Goal: Information Seeking & Learning: Understand process/instructions

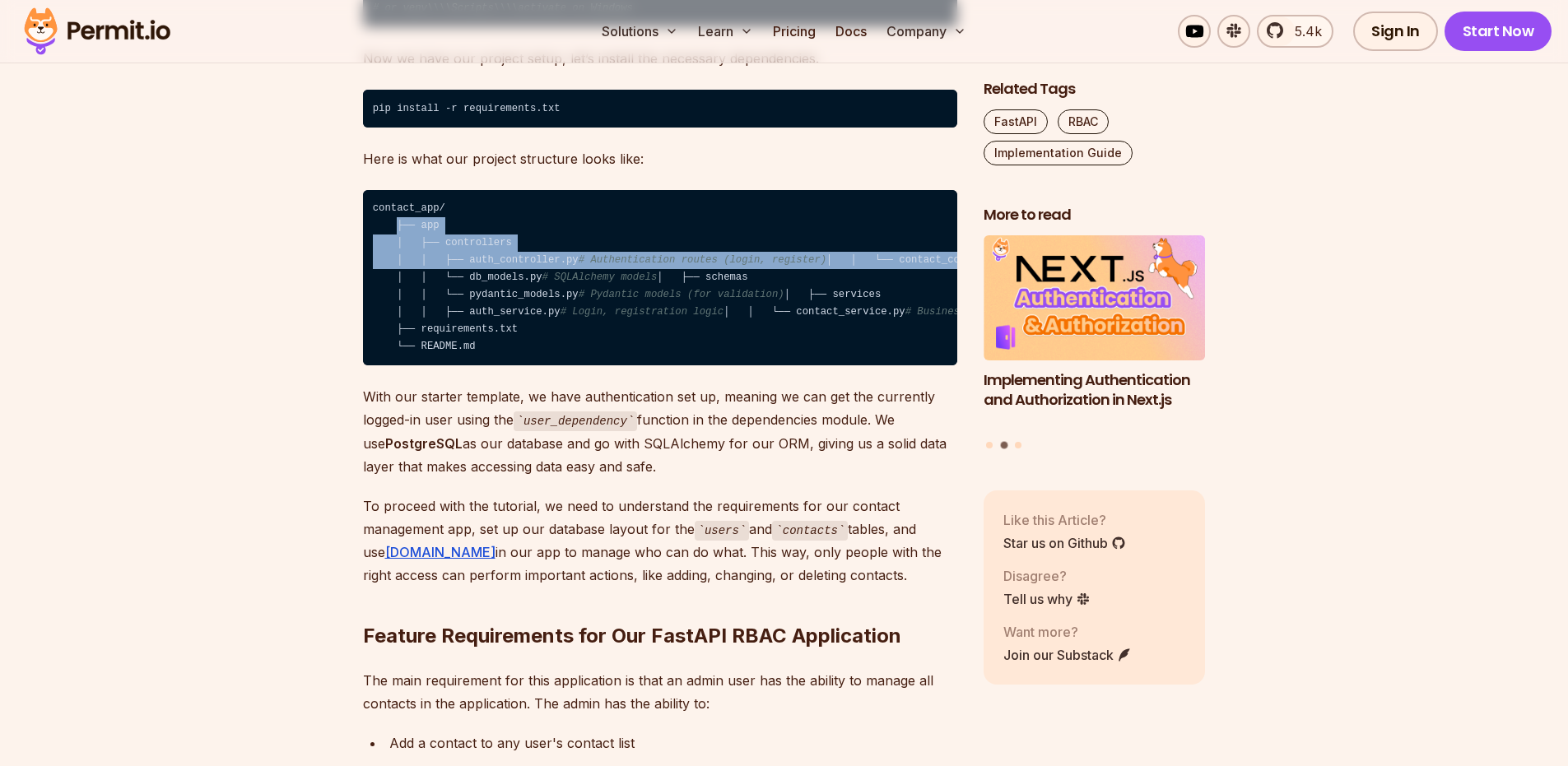
drag, startPoint x: 249, startPoint y: 303, endPoint x: 312, endPoint y: 246, distance: 85.0
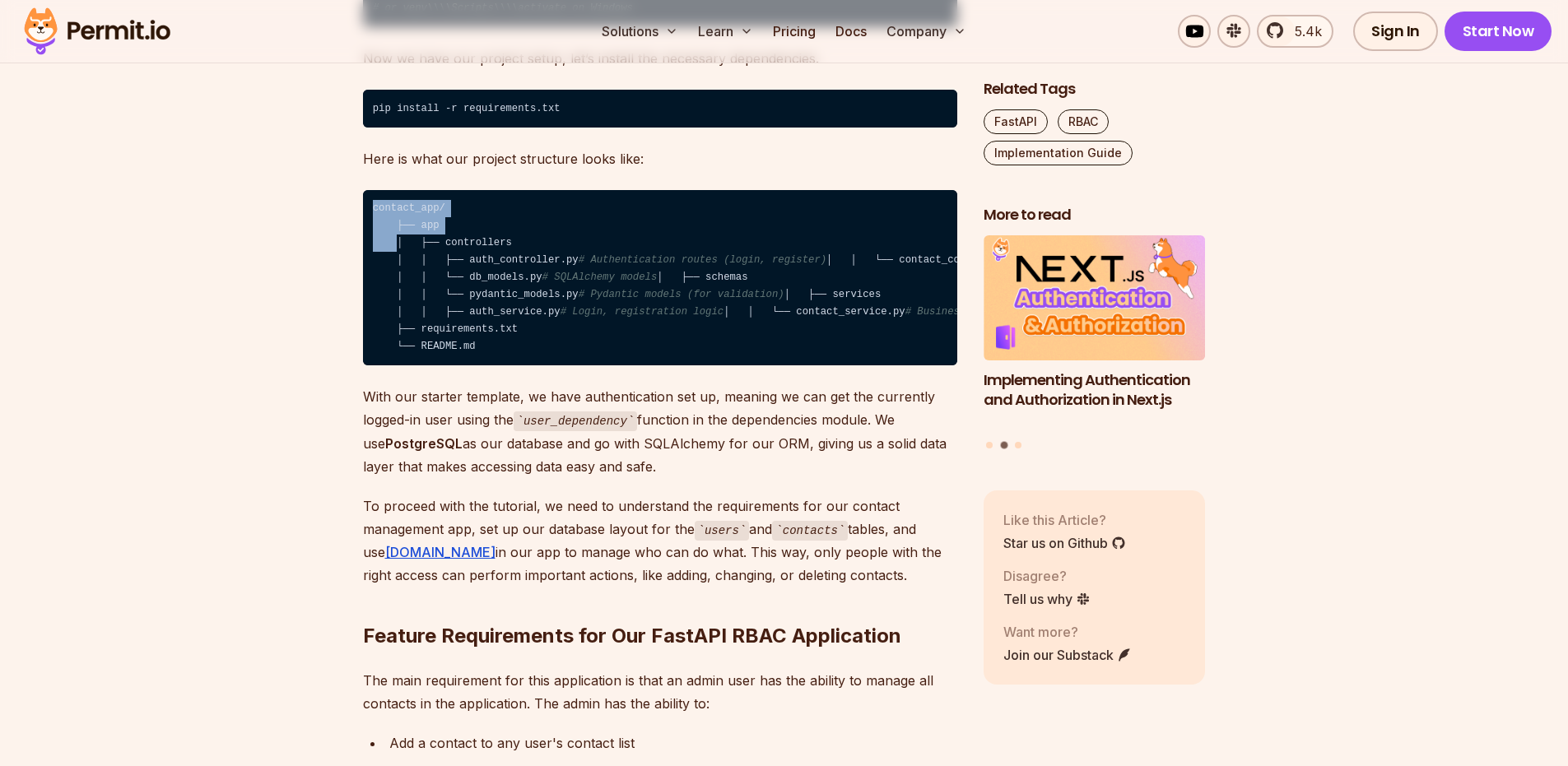
drag, startPoint x: 303, startPoint y: 244, endPoint x: 258, endPoint y: 305, distance: 75.8
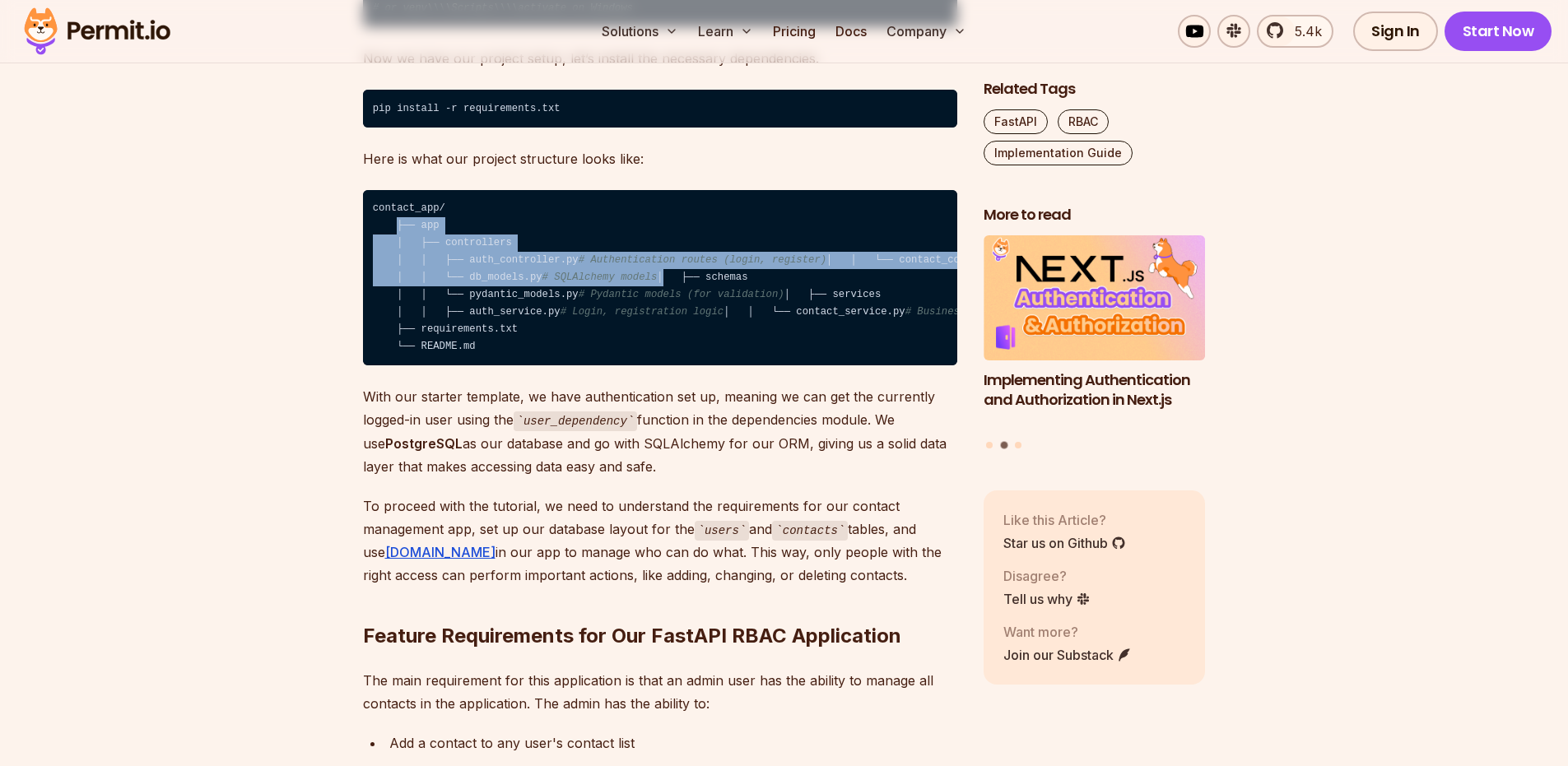
click at [497, 339] on code "contact_app/ ├── app │ ├── controllers │ │ ├── auth_controller.py # Authenticat…" at bounding box center [660, 278] width 594 height 176
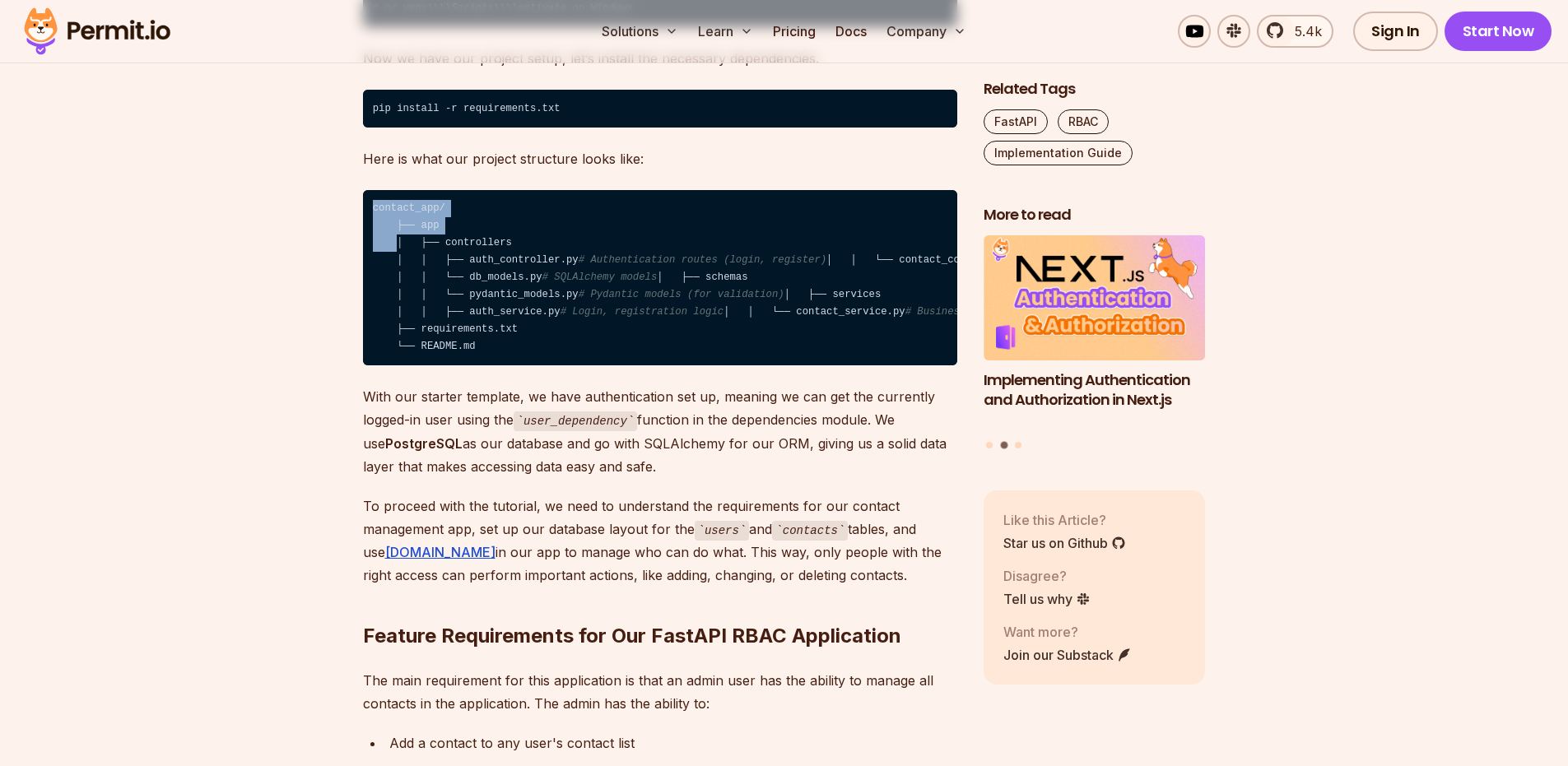
click at [490, 229] on code "contact_app/ ├── app │ ├── controllers │ │ ├── auth_controller.py # Authenticat…" at bounding box center [660, 278] width 594 height 176
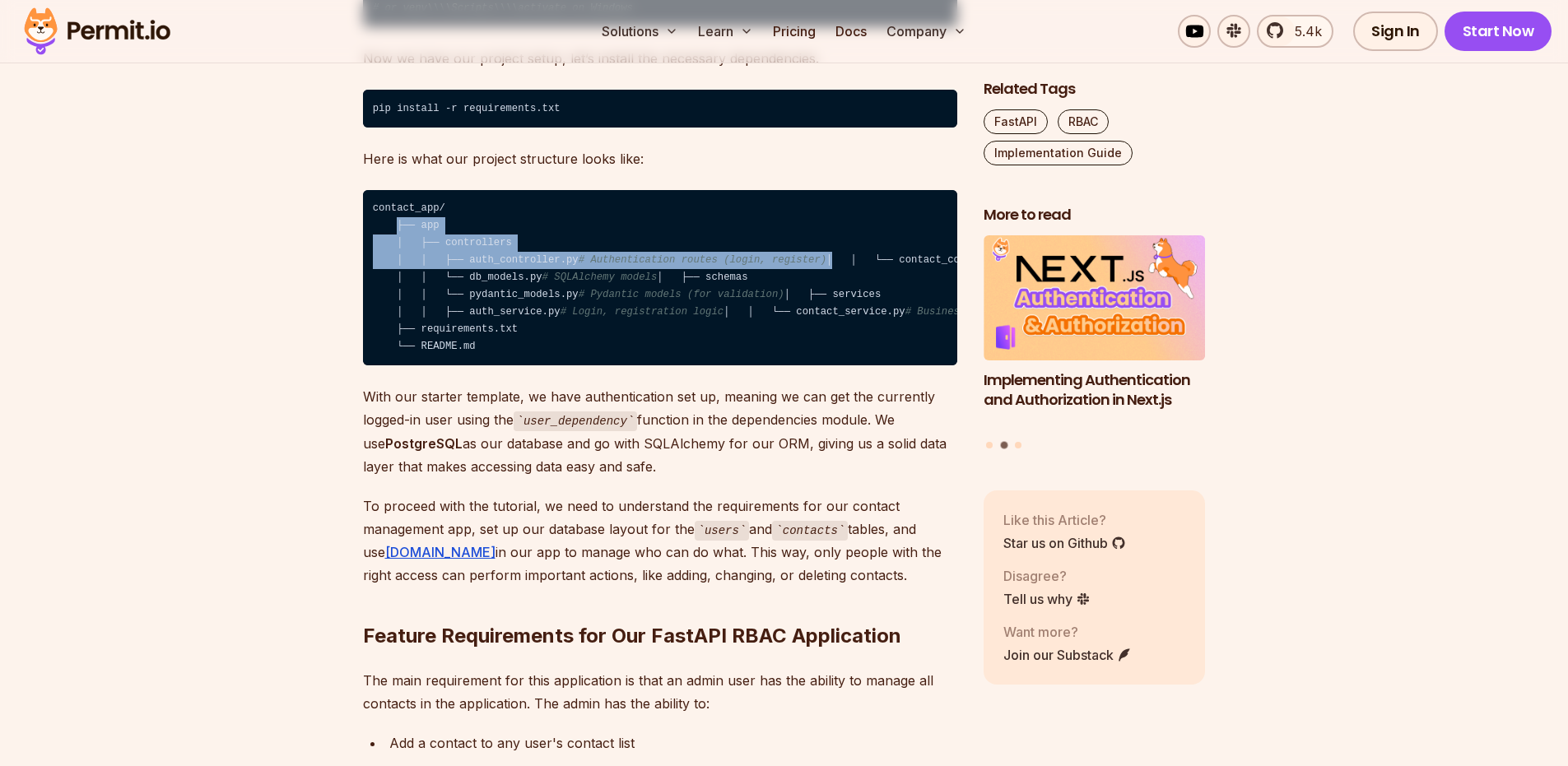
click at [482, 296] on code "contact_app/ ├── app │ ├── controllers │ │ ├── auth_controller.py # Authenticat…" at bounding box center [660, 278] width 594 height 176
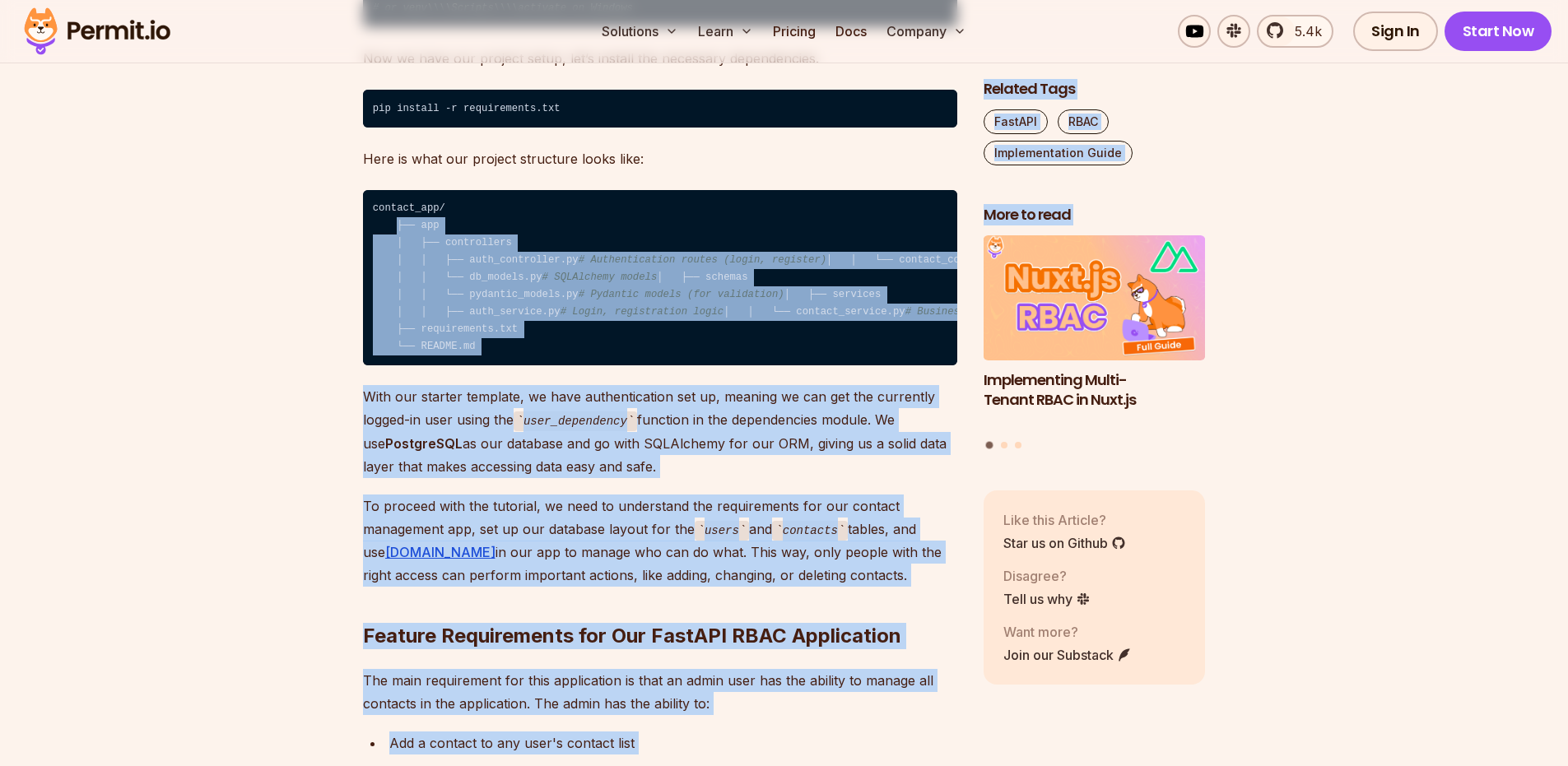
click at [1171, 205] on h2 "More to read" at bounding box center [1094, 215] width 223 height 21
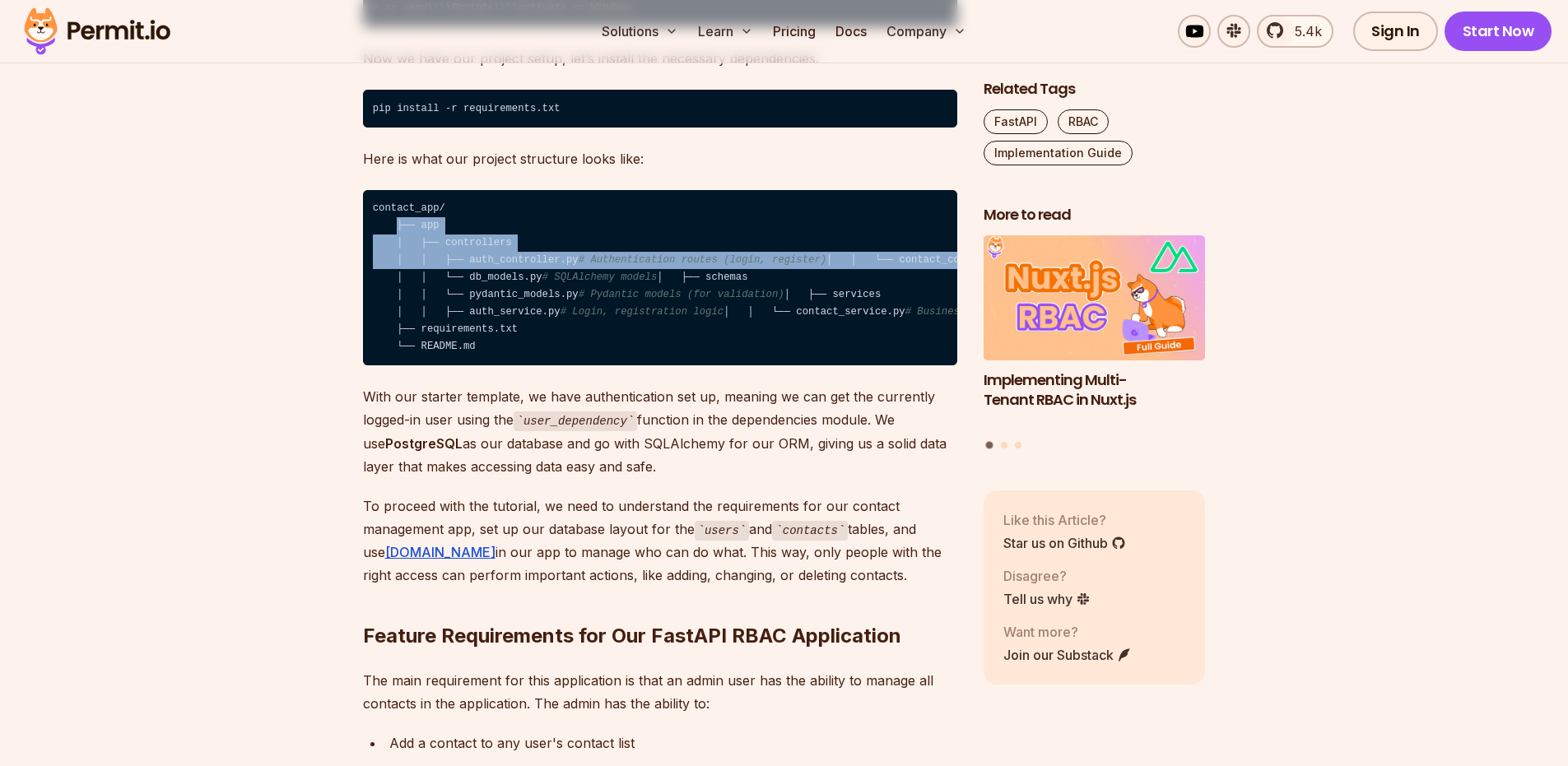
click at [765, 313] on code "contact_app/ ├── app │ ├── controllers │ │ ├── auth_controller.py # Authenticat…" at bounding box center [660, 278] width 594 height 176
click at [548, 301] on code "contact_app/ ├── app │ ├── controllers │ │ ├── auth_controller.py # Authenticat…" at bounding box center [660, 278] width 594 height 176
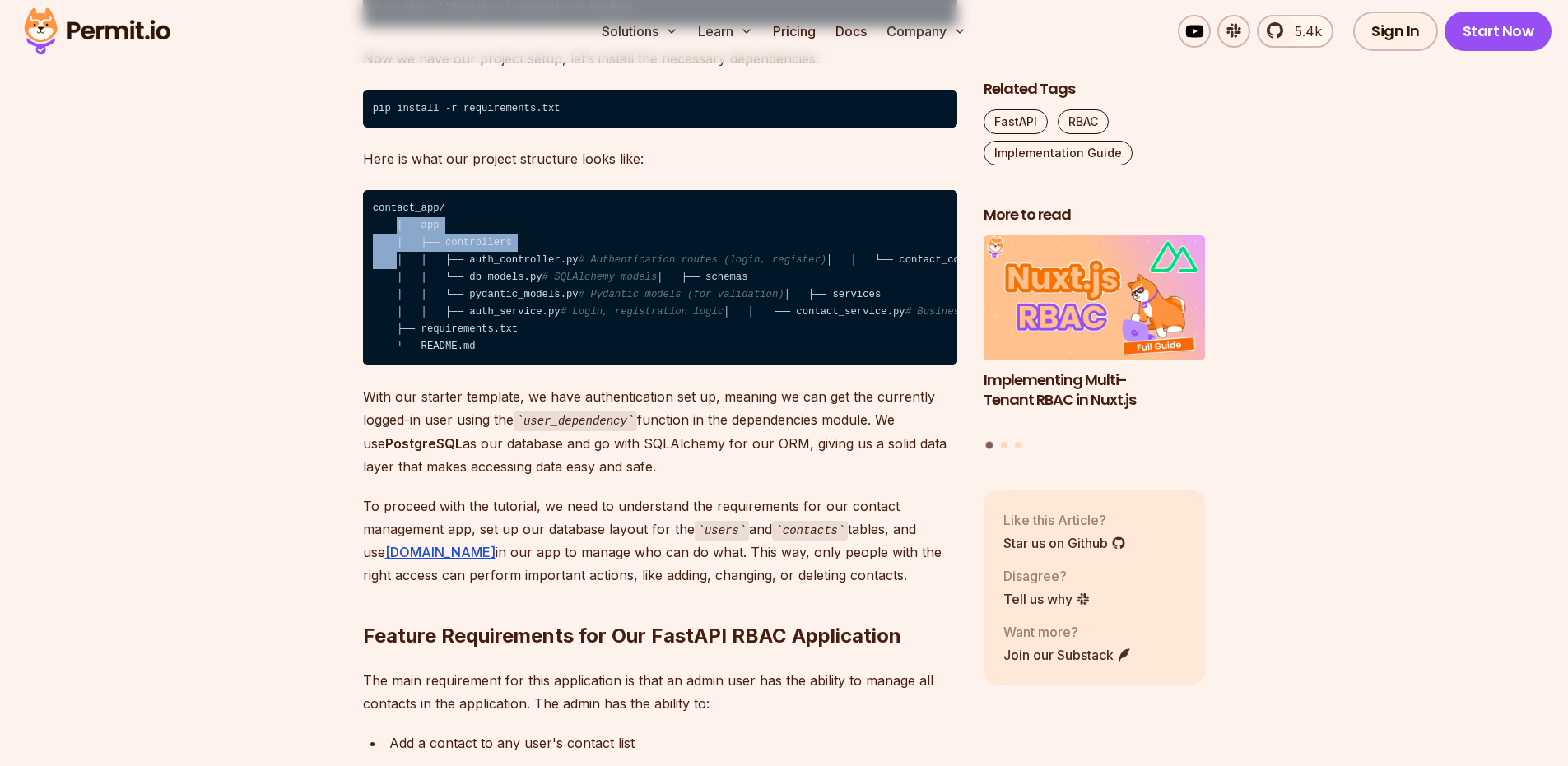
click at [445, 278] on code "contact_app/ ├── app │ ├── controllers │ │ ├── auth_controller.py # Authenticat…" at bounding box center [660, 278] width 594 height 176
